Goal: Information Seeking & Learning: Learn about a topic

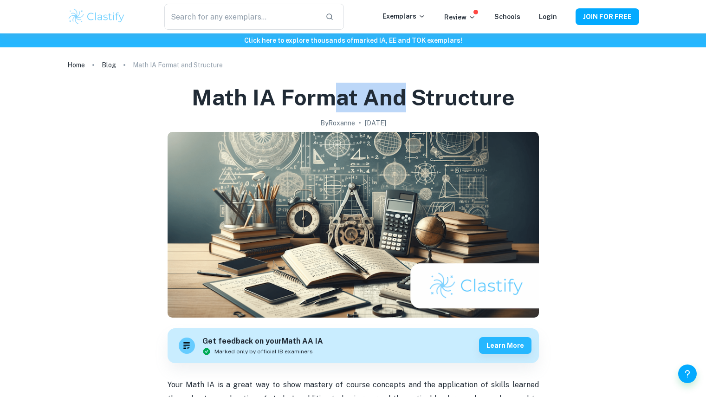
drag, startPoint x: 403, startPoint y: 96, endPoint x: 336, endPoint y: 94, distance: 66.5
click at [336, 94] on h1 "Math IA Format and Structure" at bounding box center [353, 98] width 323 height 30
click at [293, 93] on h1 "Math IA Format and Structure" at bounding box center [353, 98] width 323 height 30
drag, startPoint x: 278, startPoint y: 94, endPoint x: 393, endPoint y: 98, distance: 114.8
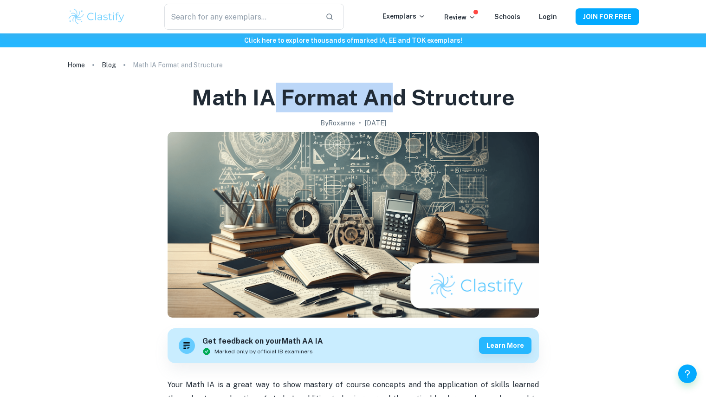
click at [393, 98] on h1 "Math IA Format and Structure" at bounding box center [353, 98] width 323 height 30
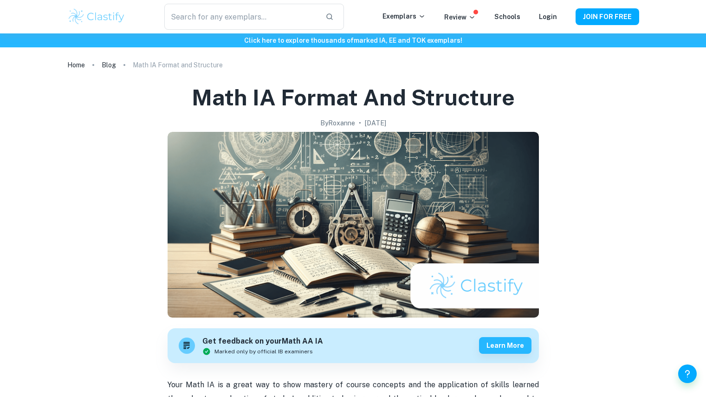
click at [409, 103] on h1 "Math IA Format and Structure" at bounding box center [353, 98] width 323 height 30
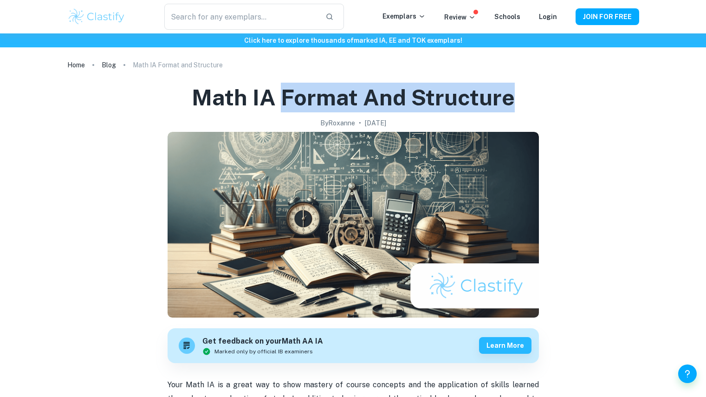
drag, startPoint x: 409, startPoint y: 103, endPoint x: 308, endPoint y: 101, distance: 100.3
click at [308, 101] on h1 "Math IA Format and Structure" at bounding box center [353, 98] width 323 height 30
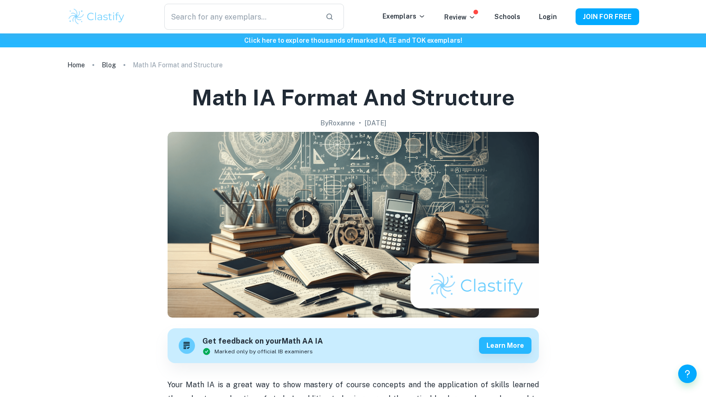
click at [356, 115] on div "Math IA Format and Structure By Roxanne • January 12, 2024" at bounding box center [353, 106] width 323 height 46
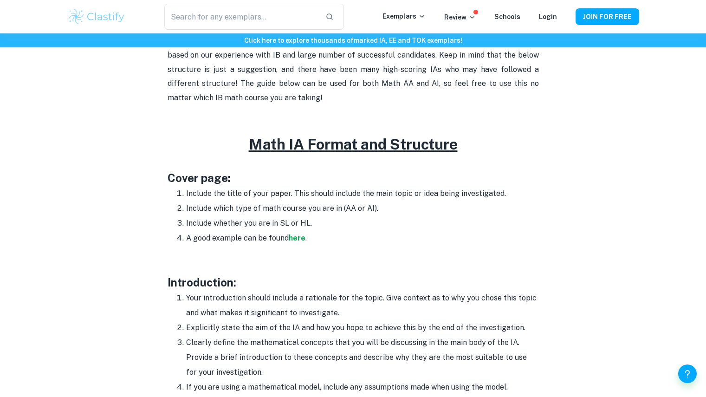
scroll to position [386, 0]
drag, startPoint x: 256, startPoint y: 196, endPoint x: 307, endPoint y: 188, distance: 51.7
click at [307, 188] on li "Include the title of your paper. This should include the main topic or idea bei…" at bounding box center [362, 193] width 353 height 15
click at [321, 188] on li "Include the title of your paper. This should include the main topic or idea bei…" at bounding box center [362, 193] width 353 height 15
drag, startPoint x: 333, startPoint y: 191, endPoint x: 370, endPoint y: 192, distance: 36.7
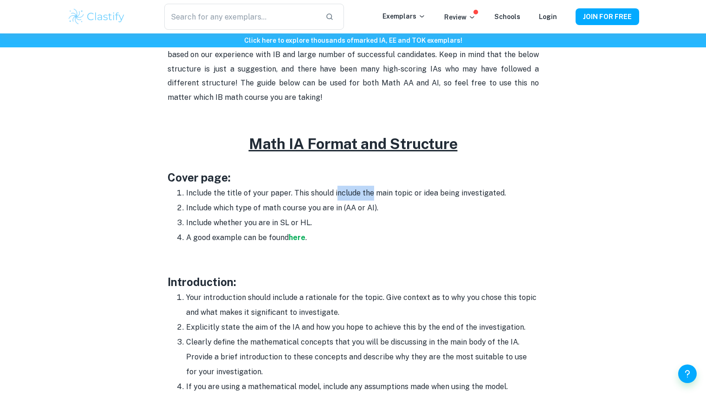
click at [370, 192] on li "Include the title of your paper. This should include the main topic or idea bei…" at bounding box center [362, 193] width 353 height 15
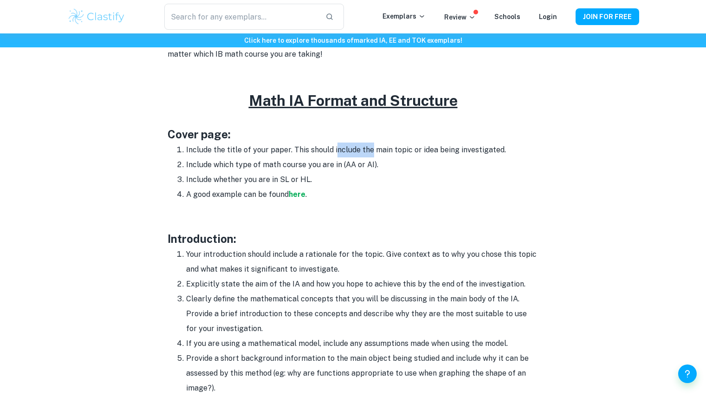
scroll to position [471, 0]
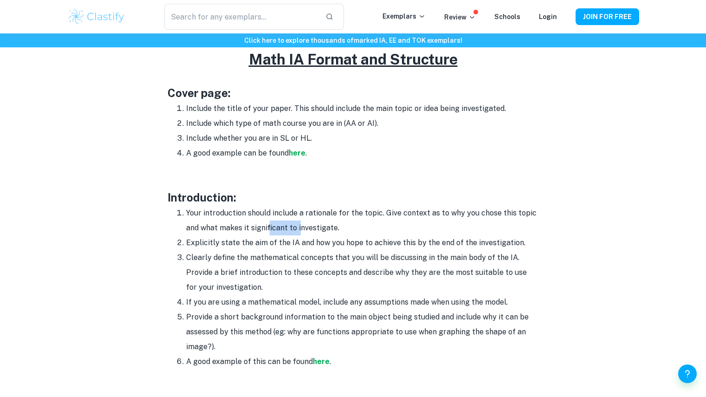
drag, startPoint x: 269, startPoint y: 222, endPoint x: 301, endPoint y: 222, distance: 31.1
click at [301, 222] on li "Your introduction should include a rationale for the topic. Give context as to …" at bounding box center [362, 221] width 353 height 30
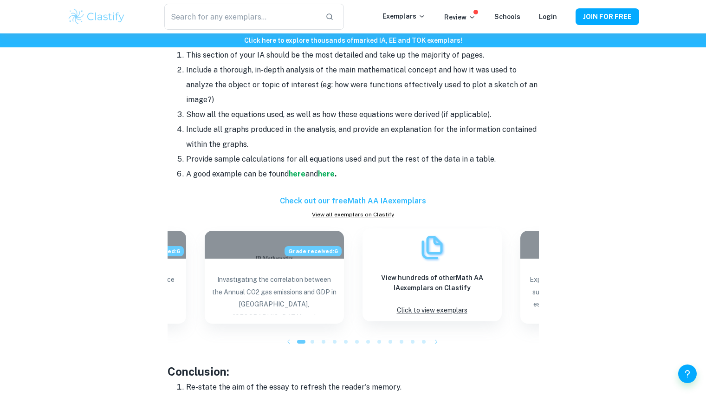
scroll to position [837, 0]
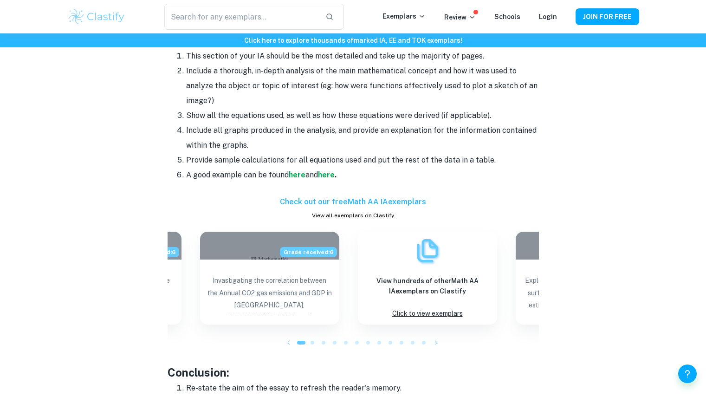
click at [439, 343] on icon "button" at bounding box center [436, 342] width 9 height 9
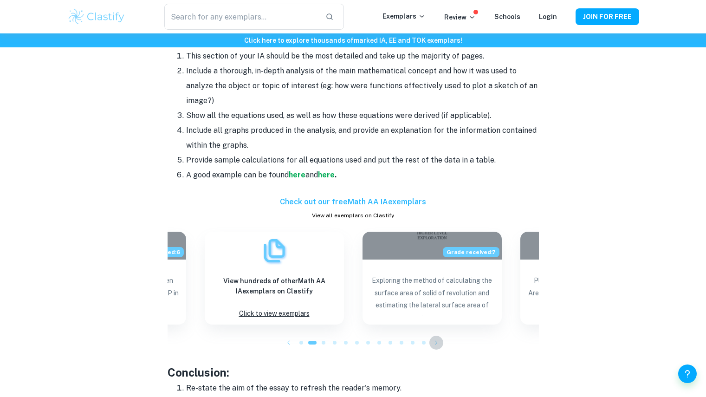
click at [439, 343] on icon "button" at bounding box center [436, 342] width 9 height 9
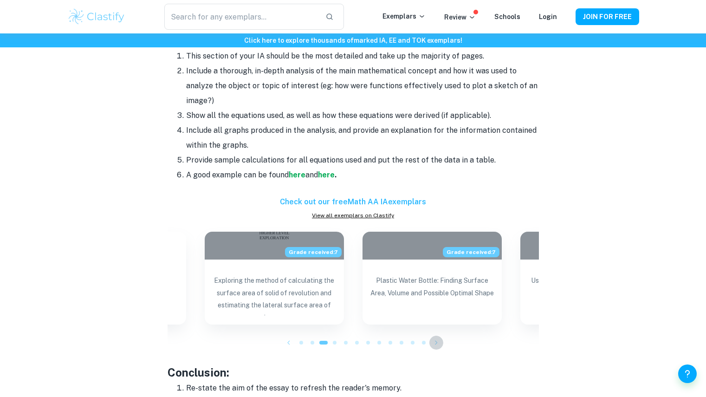
click at [439, 343] on icon "button" at bounding box center [436, 342] width 9 height 9
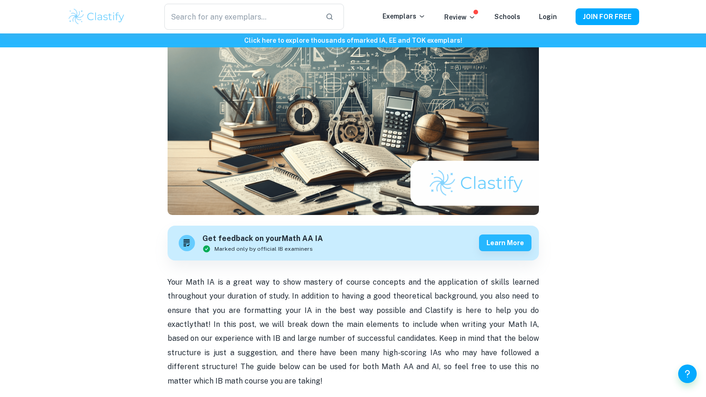
scroll to position [77, 0]
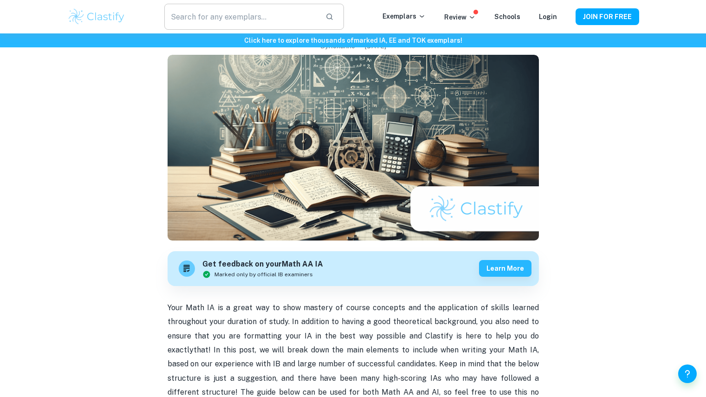
click at [266, 20] on input "text" at bounding box center [240, 17] width 153 height 26
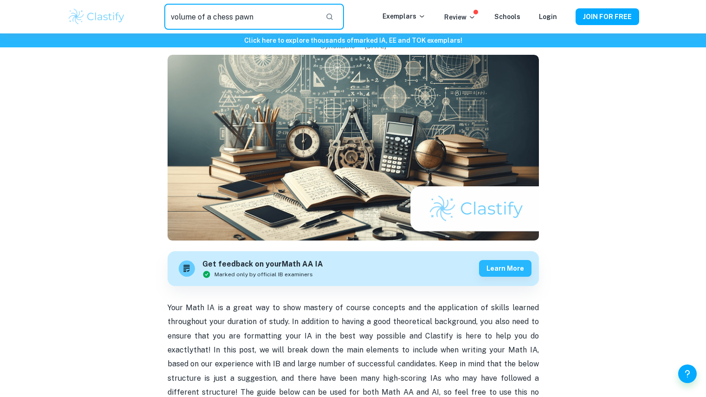
type input "volume of a chess pawn"
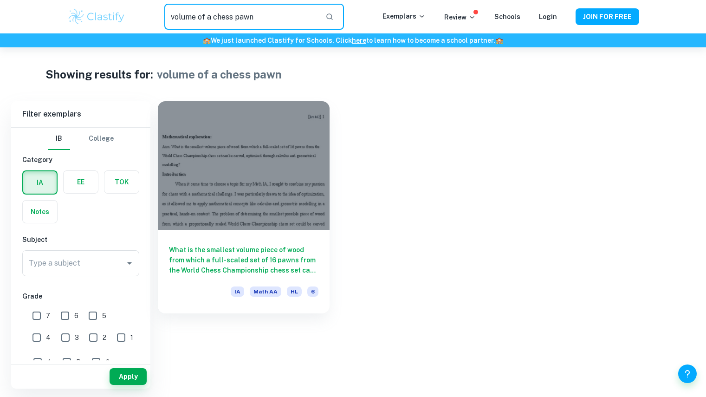
drag, startPoint x: 260, startPoint y: 19, endPoint x: 203, endPoint y: 16, distance: 56.8
click at [203, 16] on input "volume of a chess pawn" at bounding box center [240, 17] width 153 height 26
type input "volume of a"
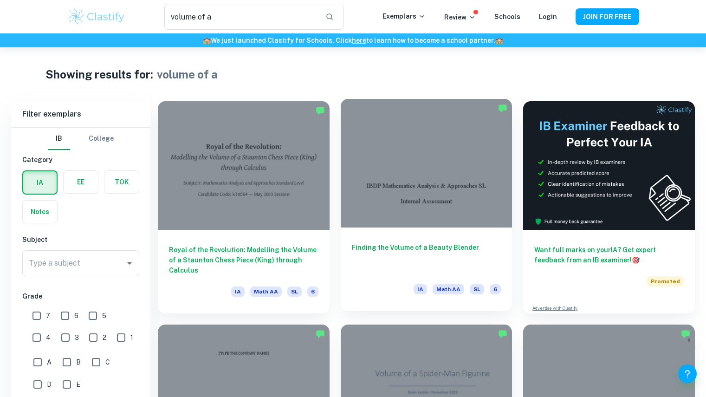
scroll to position [40, 0]
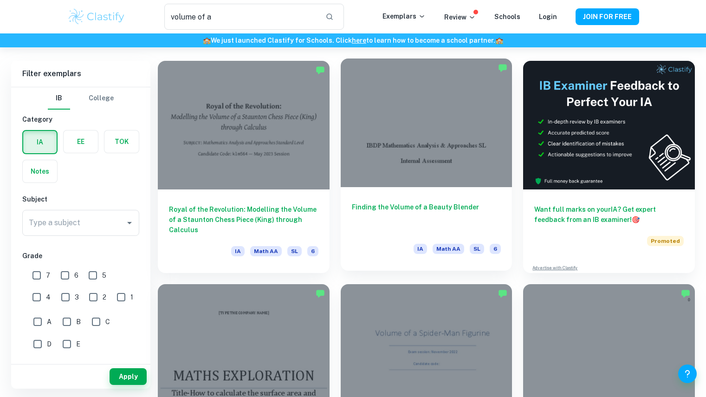
click at [413, 207] on h6 "Finding the Volume of a Beauty Blender" at bounding box center [427, 217] width 150 height 31
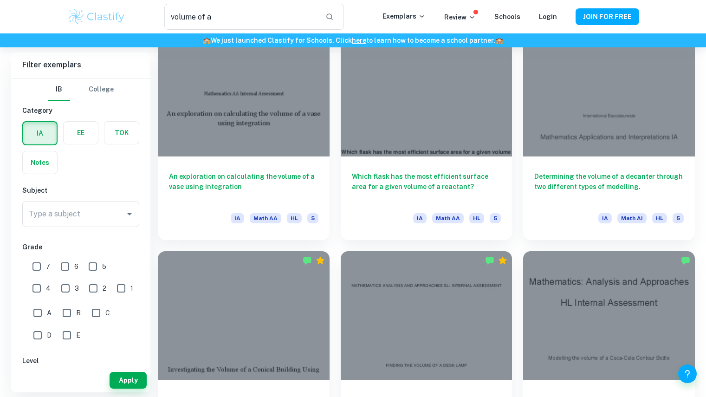
scroll to position [747, 0]
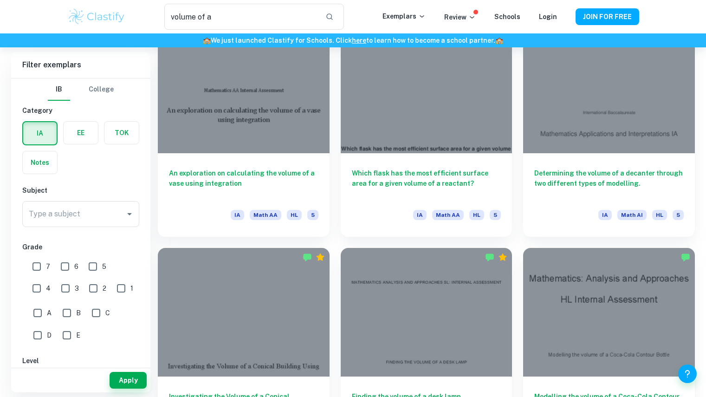
click at [38, 269] on input "7" at bounding box center [36, 266] width 19 height 19
checkbox input "true"
click at [123, 381] on button "Apply" at bounding box center [128, 380] width 37 height 17
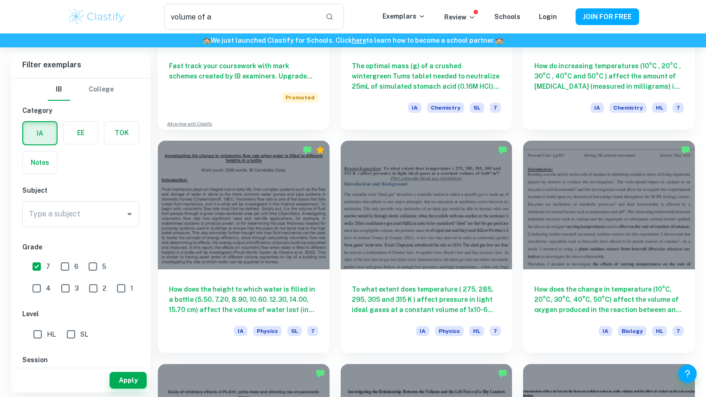
scroll to position [642, 0]
click at [89, 213] on input "Type a subject" at bounding box center [73, 214] width 95 height 18
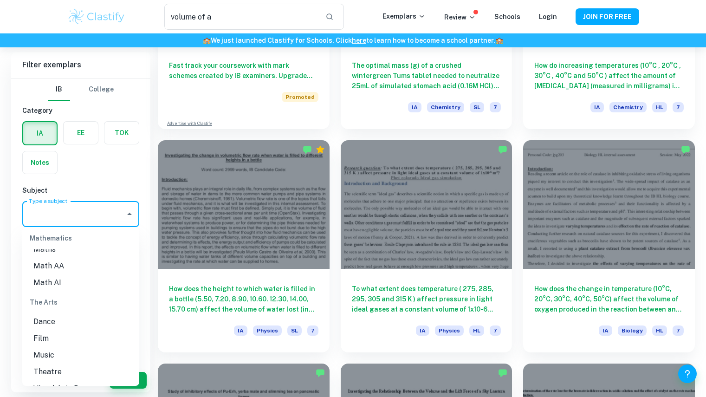
scroll to position [1283, 0]
click at [57, 281] on li "Math AI" at bounding box center [80, 282] width 117 height 17
type input "Math AI"
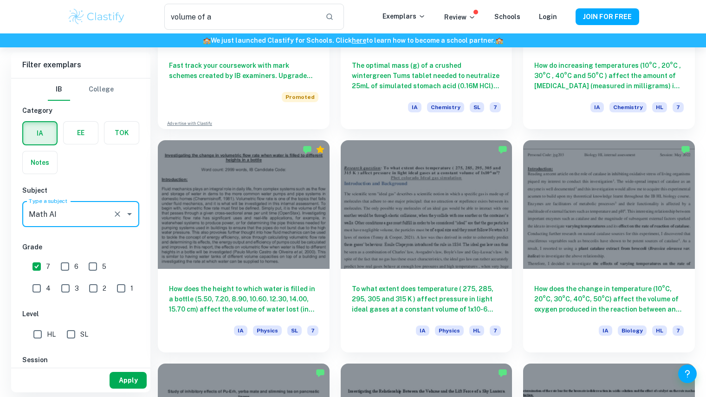
click at [131, 381] on button "Apply" at bounding box center [128, 380] width 37 height 17
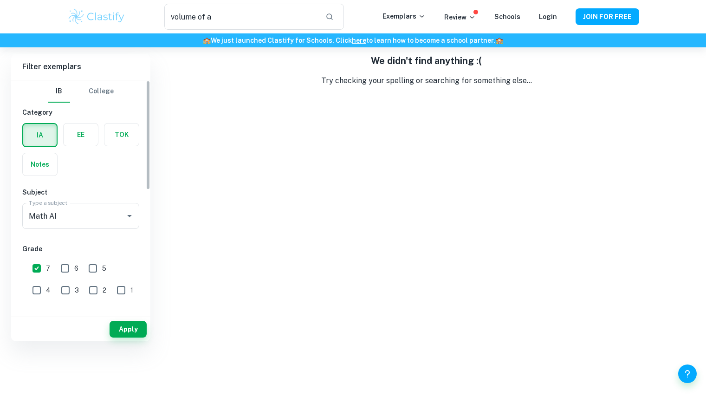
scroll to position [0, 0]
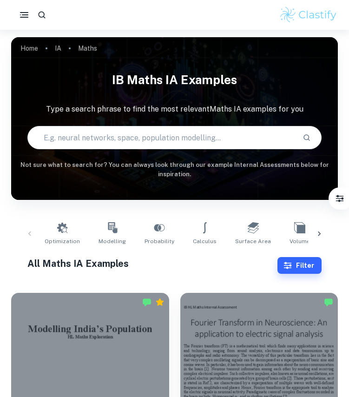
scroll to position [913, 0]
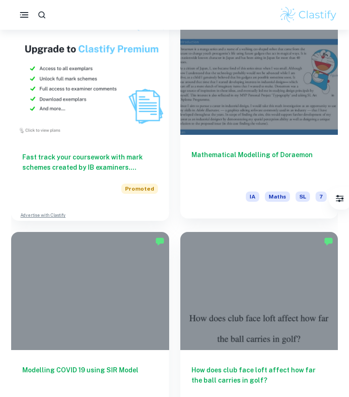
click at [244, 152] on h6 "Mathematical Modelling of Doraemon" at bounding box center [259, 165] width 136 height 31
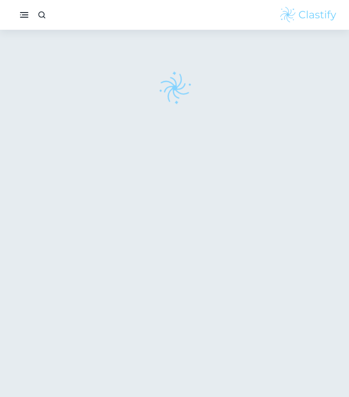
click at [197, 87] on img at bounding box center [175, 88] width 46 height 46
